Goal: Find specific page/section: Find specific page/section

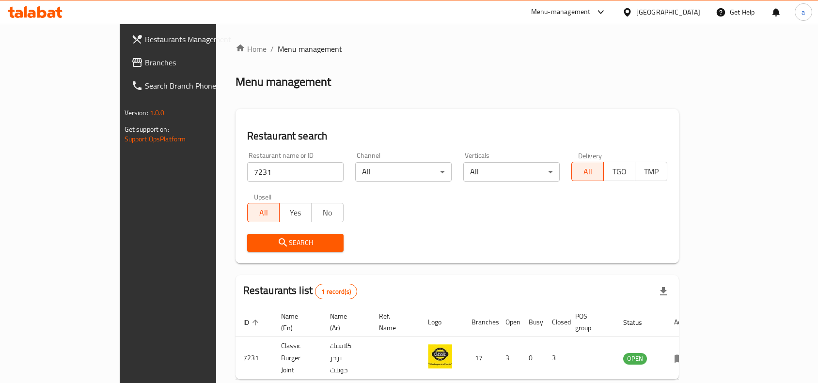
click at [690, 13] on div "[GEOGRAPHIC_DATA]" at bounding box center [668, 12] width 64 height 11
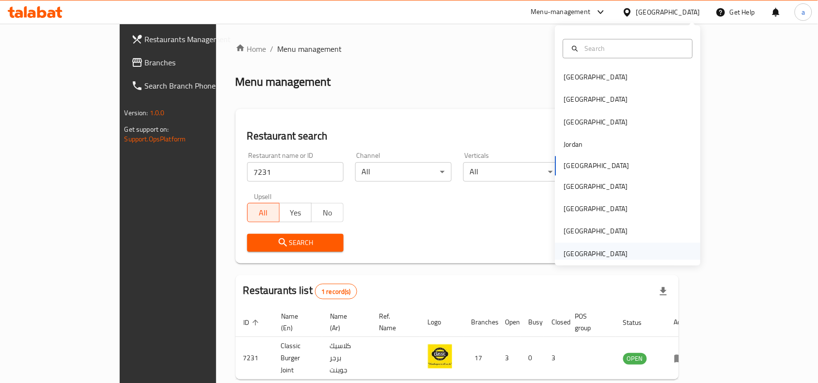
click at [601, 257] on div "[GEOGRAPHIC_DATA]" at bounding box center [596, 254] width 64 height 11
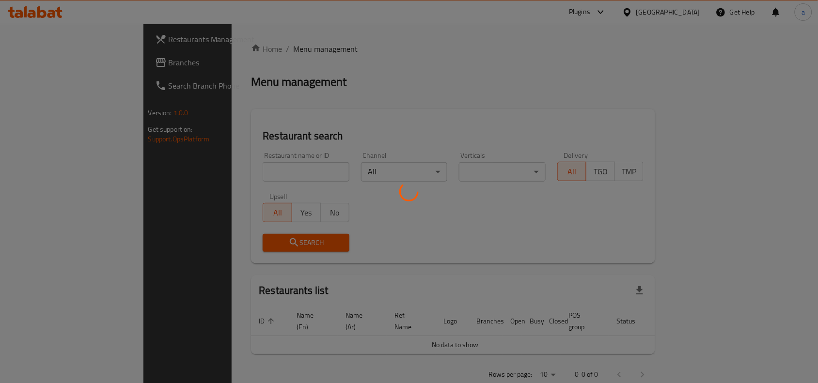
click at [63, 61] on div at bounding box center [409, 191] width 818 height 383
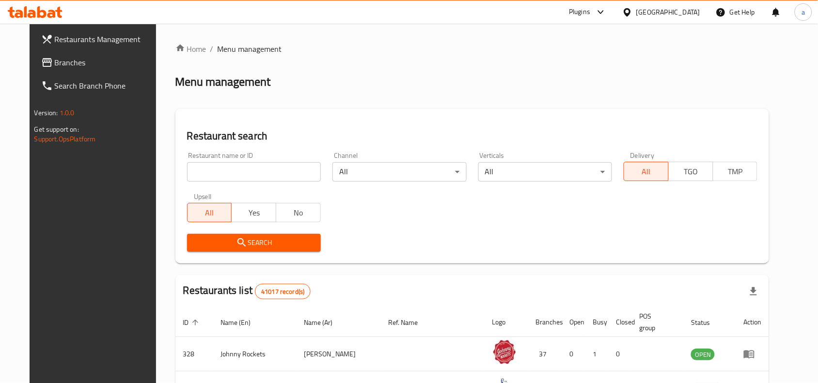
click at [63, 61] on div "Restaurants Management Branches Search Branch Phone Version: 1.0.0 Get support …" at bounding box center [409, 344] width 759 height 640
click at [69, 59] on span "Branches" at bounding box center [107, 63] width 104 height 12
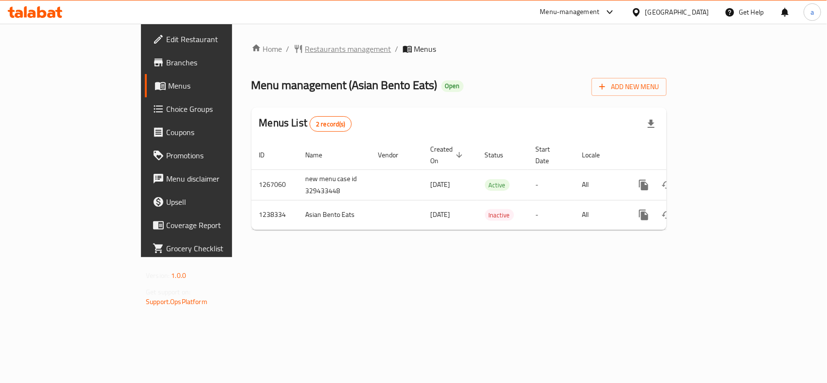
click at [305, 49] on span "Restaurants management" at bounding box center [348, 49] width 86 height 12
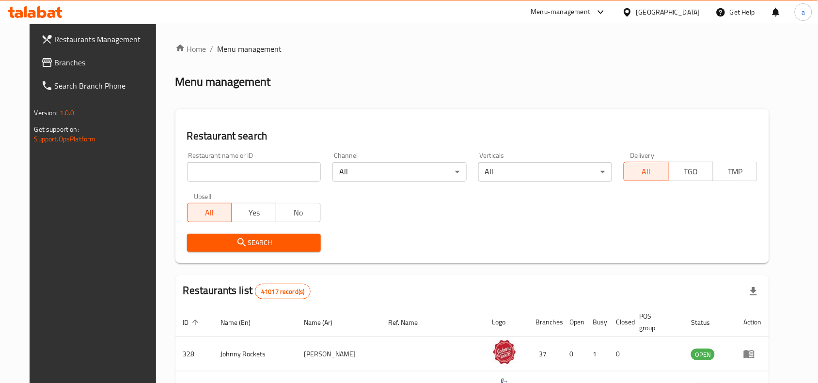
click at [231, 172] on input "search" at bounding box center [254, 171] width 134 height 19
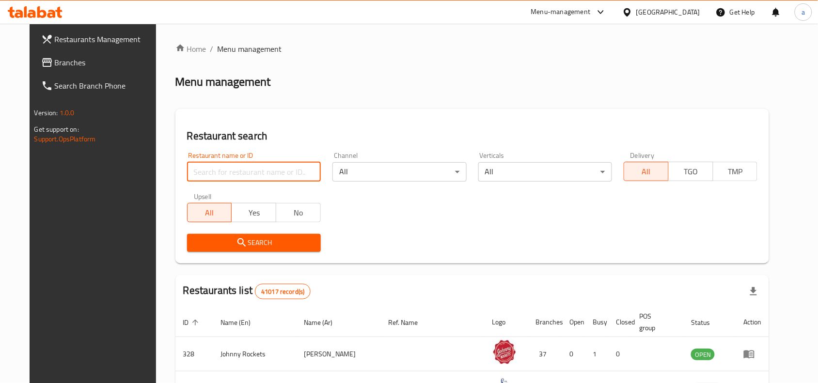
paste input "679660"
type input "679660"
click button "Search" at bounding box center [254, 243] width 134 height 18
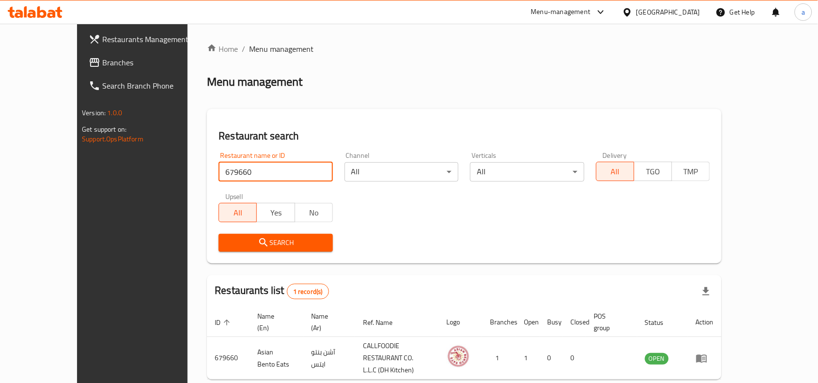
click at [638, 8] on div "[GEOGRAPHIC_DATA]" at bounding box center [668, 12] width 64 height 11
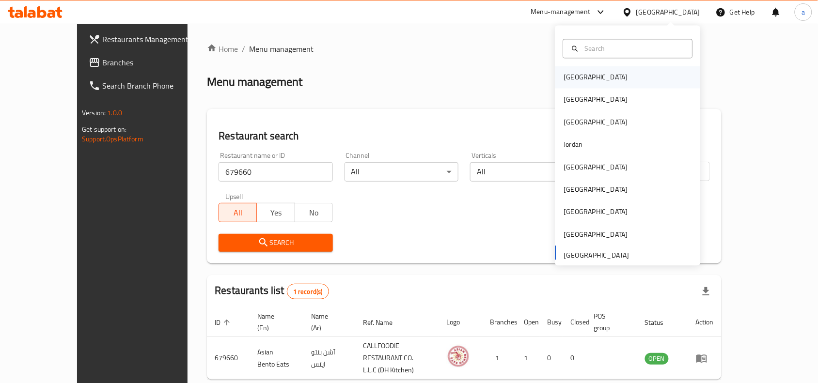
click at [581, 86] on div "[GEOGRAPHIC_DATA]" at bounding box center [595, 77] width 79 height 22
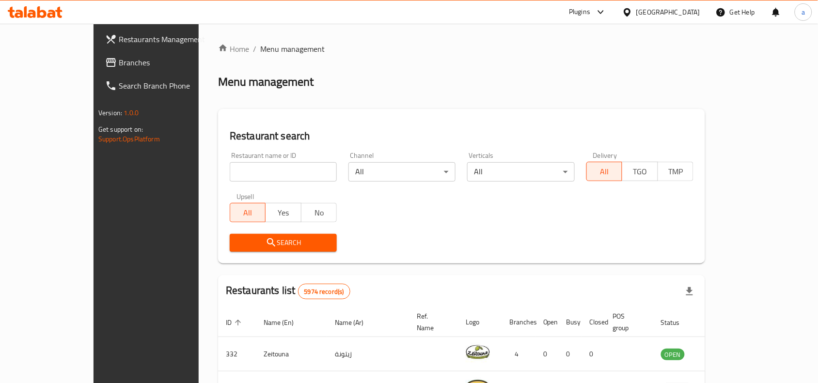
click at [119, 66] on span "Branches" at bounding box center [171, 63] width 104 height 12
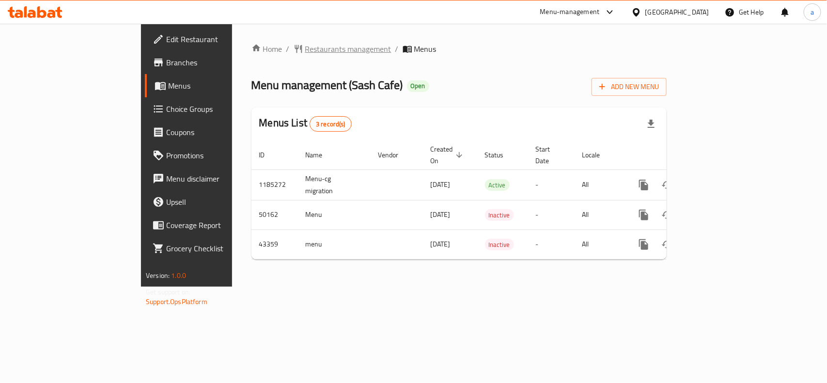
click at [267, 40] on div "Home / Restaurants management / Menus Menu management ( Sash Cafe ) Open Add Ne…" at bounding box center [459, 155] width 454 height 263
click at [305, 43] on span "Restaurants management" at bounding box center [348, 49] width 86 height 12
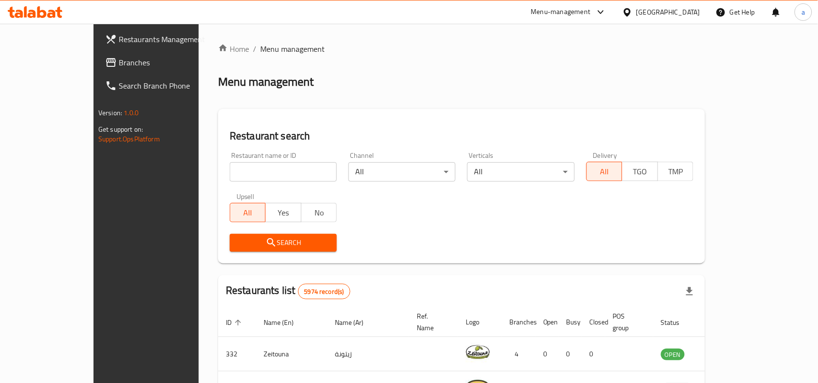
click at [221, 171] on div "Home / Menu management Menu management Restaurant search Restaurant name or ID …" at bounding box center [461, 345] width 487 height 604
click at [230, 170] on input "search" at bounding box center [283, 171] width 107 height 19
paste input "22443"
type input "22443"
click button "Search" at bounding box center [283, 243] width 107 height 18
